Goal: Use online tool/utility: Utilize a website feature to perform a specific function

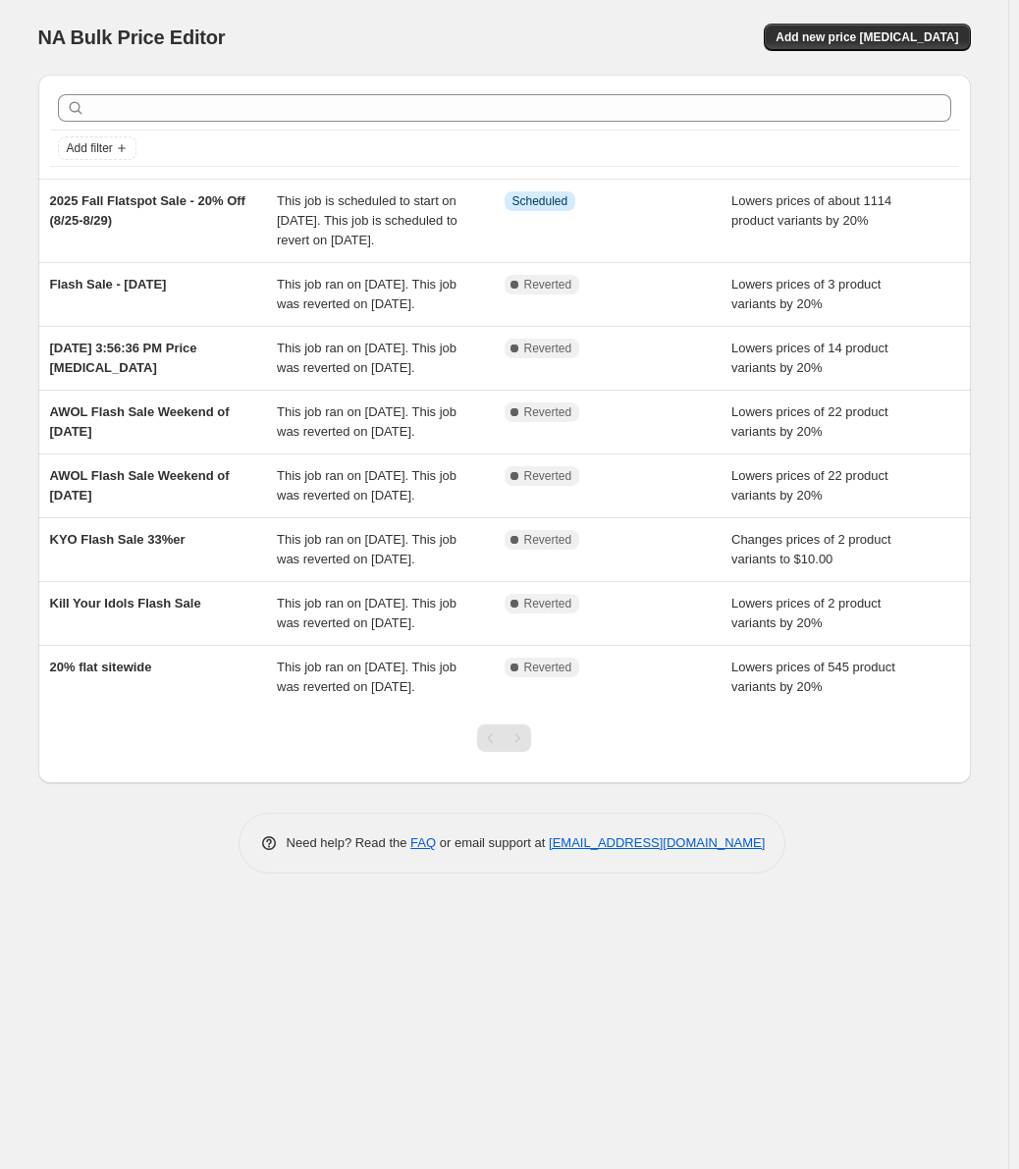
click at [534, 35] on div "Add new price [MEDICAL_DATA]" at bounding box center [737, 37] width 468 height 27
click at [487, 37] on div "NA Bulk Price Editor" at bounding box center [262, 37] width 449 height 27
click at [448, 27] on div "NA Bulk Price Editor" at bounding box center [262, 37] width 449 height 27
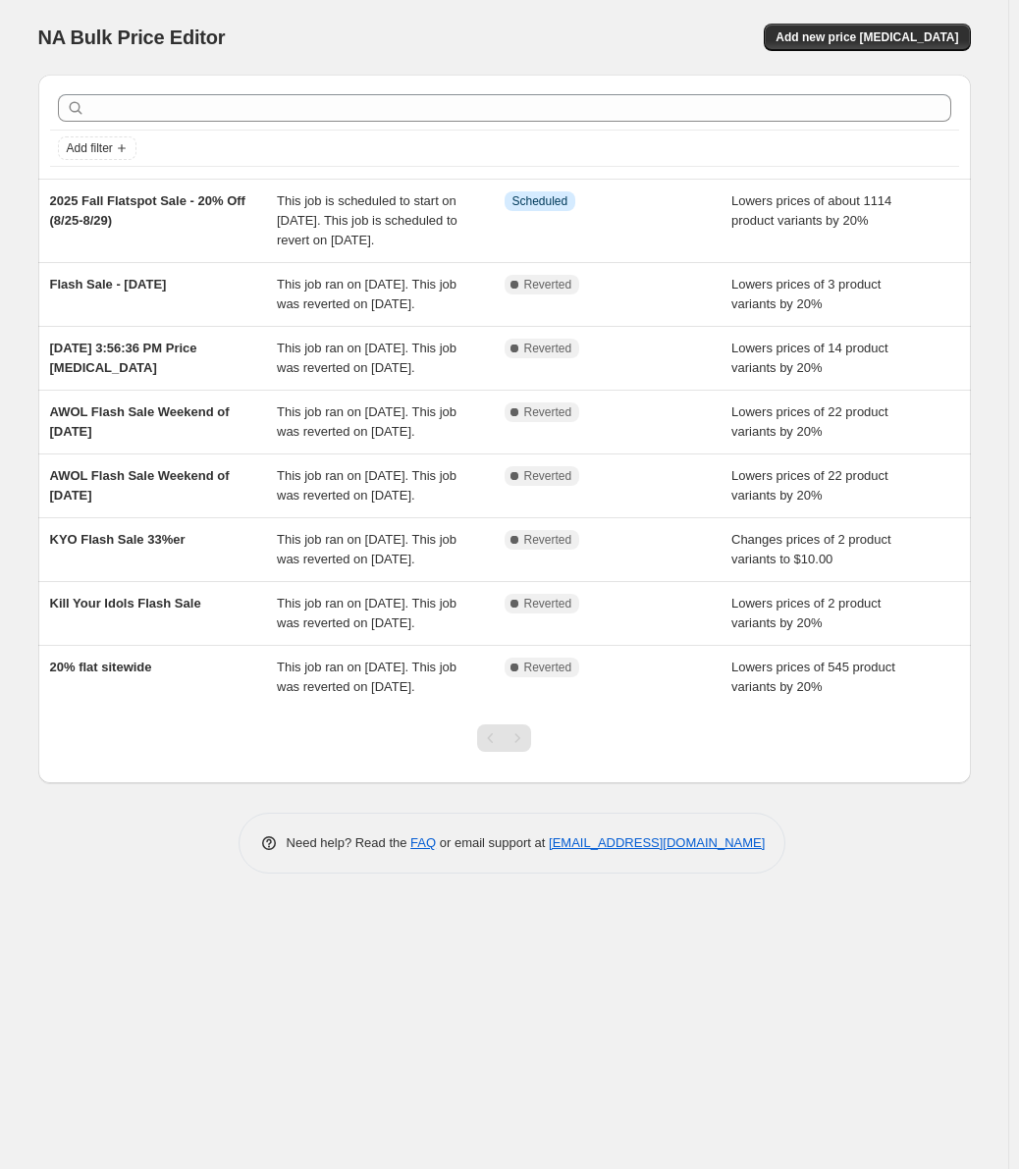
click at [448, 27] on div "NA Bulk Price Editor" at bounding box center [262, 37] width 449 height 27
click at [311, 38] on div "NA Bulk Price Editor" at bounding box center [262, 37] width 449 height 27
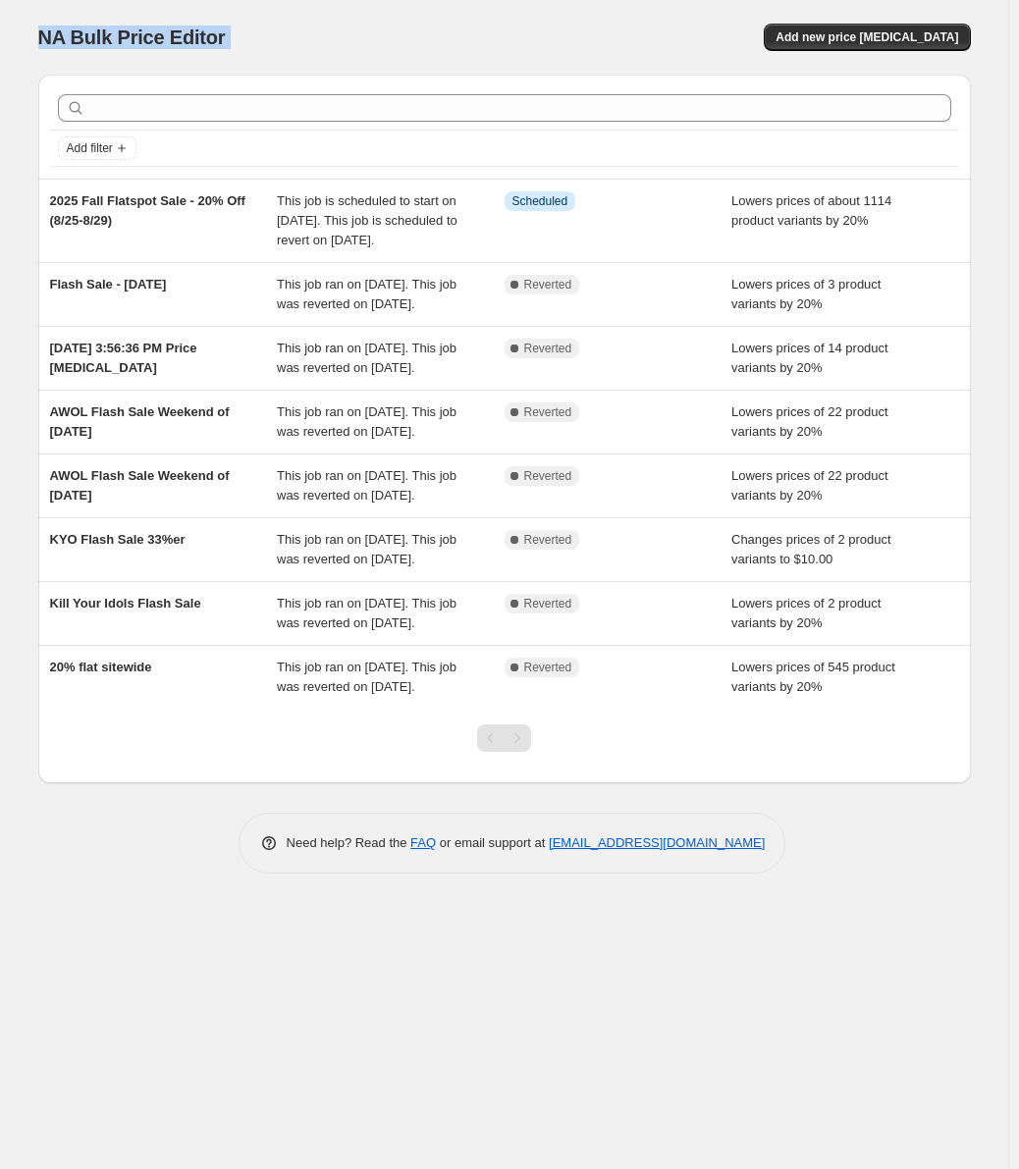
click at [352, 63] on div "NA Bulk Price Editor. This page is ready NA Bulk Price Editor Add new price [ME…" at bounding box center [504, 37] width 933 height 75
click at [370, 59] on div "NA Bulk Price Editor. This page is ready NA Bulk Price Editor Add new price [ME…" at bounding box center [504, 37] width 933 height 75
click at [398, 57] on div "NA Bulk Price Editor. This page is ready NA Bulk Price Editor Add new price [ME…" at bounding box center [504, 37] width 933 height 75
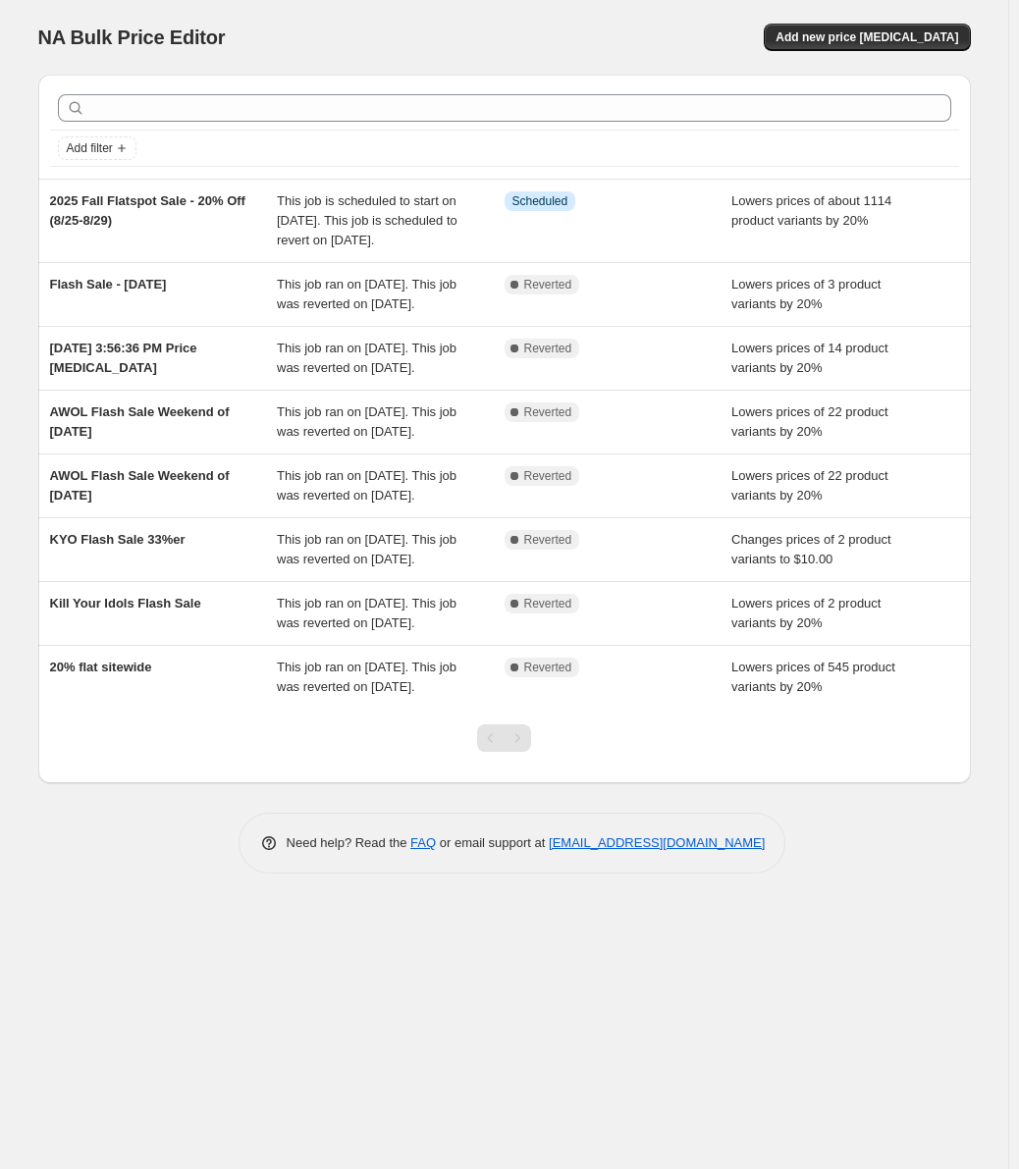
click at [451, 41] on div "NA Bulk Price Editor" at bounding box center [262, 37] width 449 height 27
click at [453, 34] on div "NA Bulk Price Editor" at bounding box center [262, 37] width 449 height 27
click at [651, 14] on div "NA Bulk Price Editor. This page is ready NA Bulk Price Editor Add new price [ME…" at bounding box center [504, 37] width 933 height 75
